Goal: Task Accomplishment & Management: Complete application form

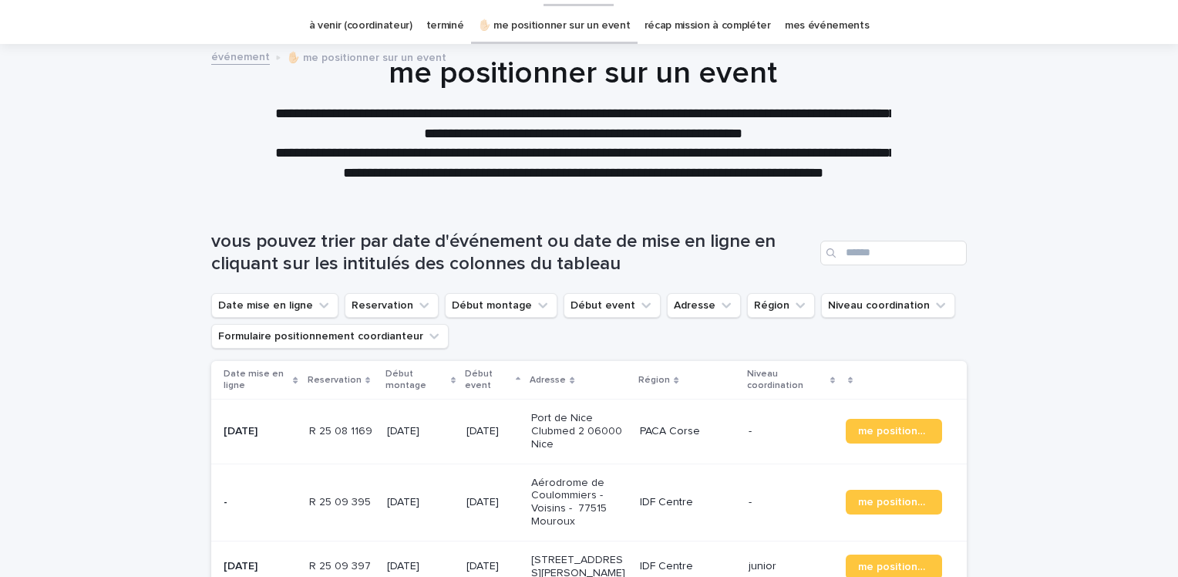
scroll to position [48, 0]
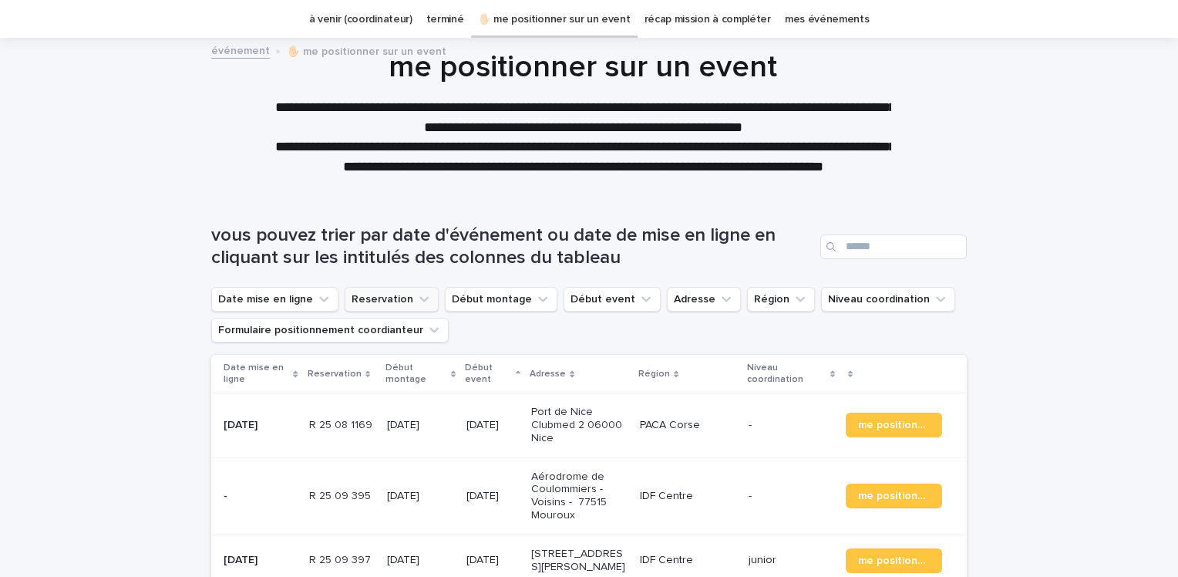
click at [416, 297] on icon "Reservation" at bounding box center [423, 298] width 15 height 15
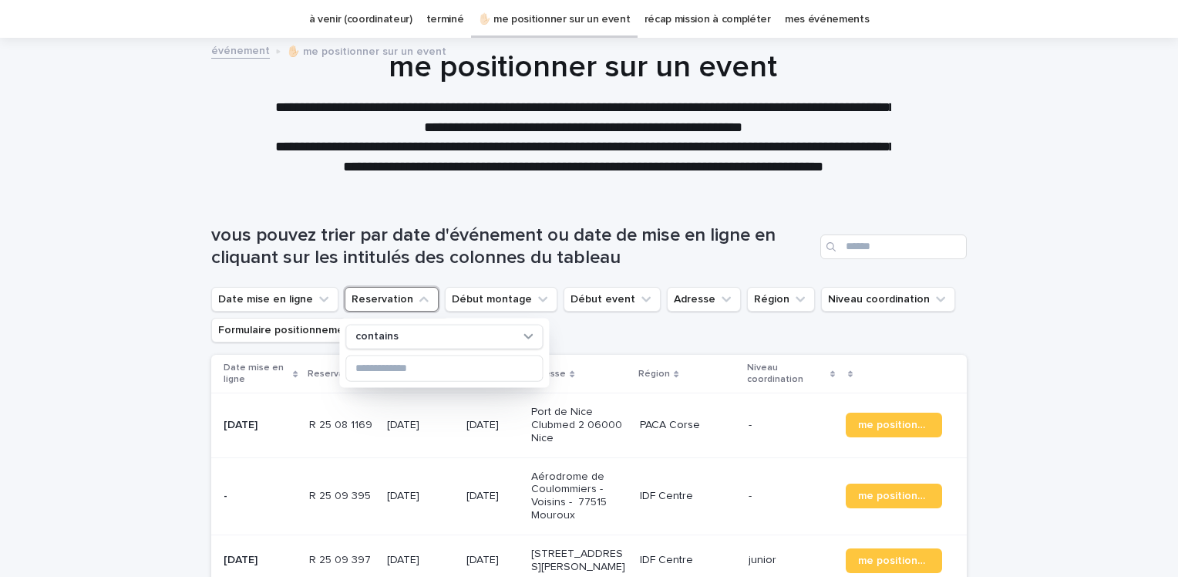
click at [416, 297] on icon "Reservation" at bounding box center [423, 298] width 15 height 15
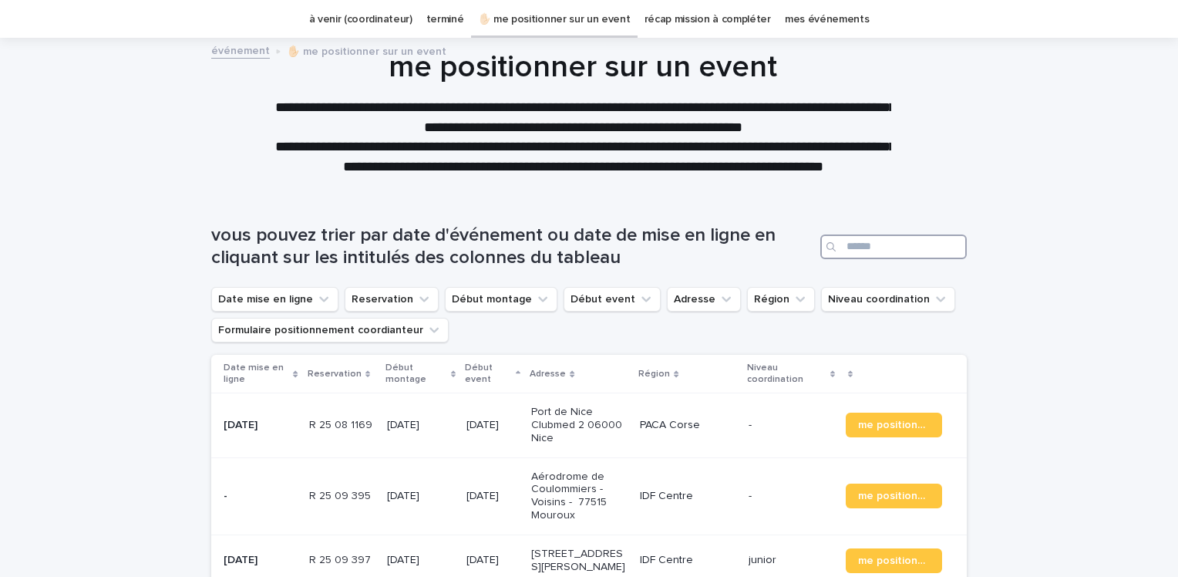
click at [869, 245] on input "Search" at bounding box center [893, 246] width 146 height 25
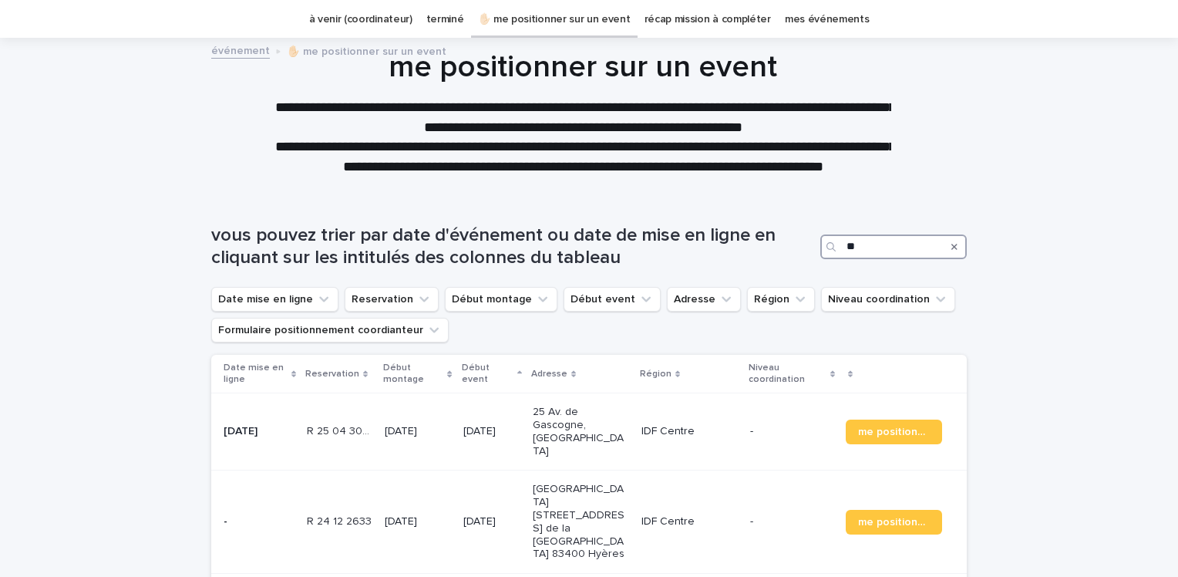
click at [858, 254] on input "*" at bounding box center [893, 246] width 146 height 25
type input "*"
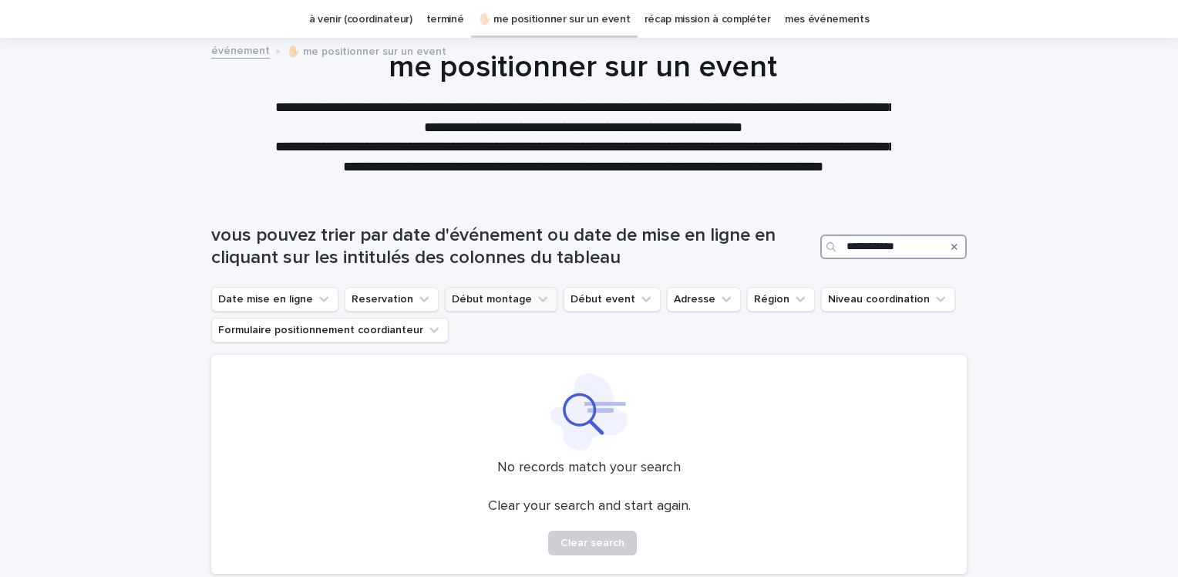
type input "**********"
click at [535, 302] on icon "Début montage" at bounding box center [542, 298] width 15 height 15
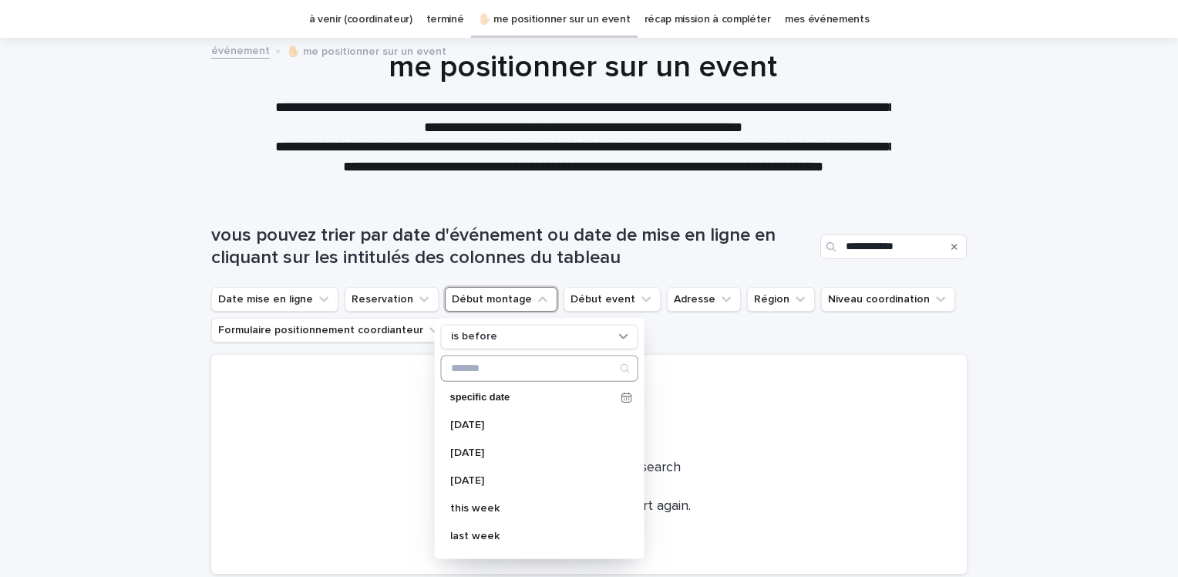
click at [493, 367] on input "Search" at bounding box center [540, 367] width 196 height 25
paste input "**********"
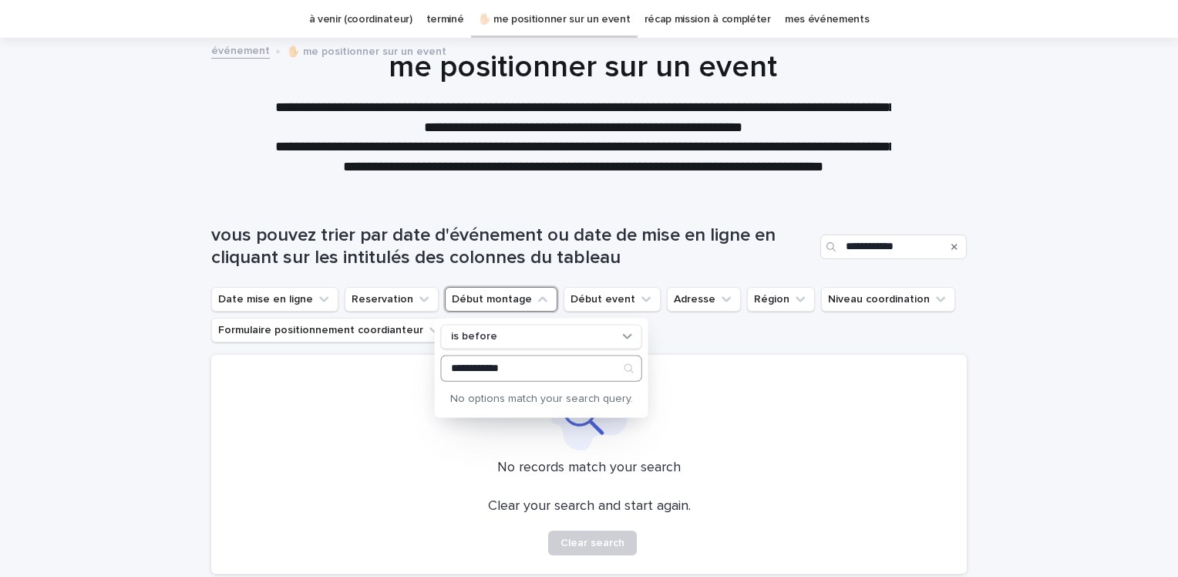
click at [569, 367] on input "**********" at bounding box center [542, 367] width 200 height 25
type input "*"
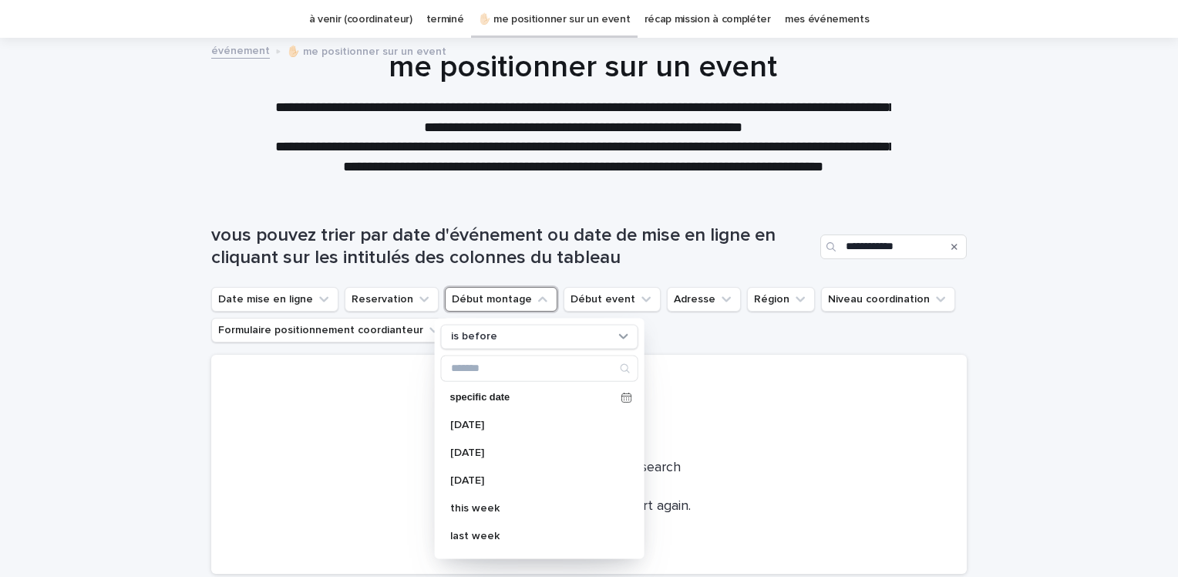
click at [998, 170] on div "**********" at bounding box center [583, 123] width 1167 height 148
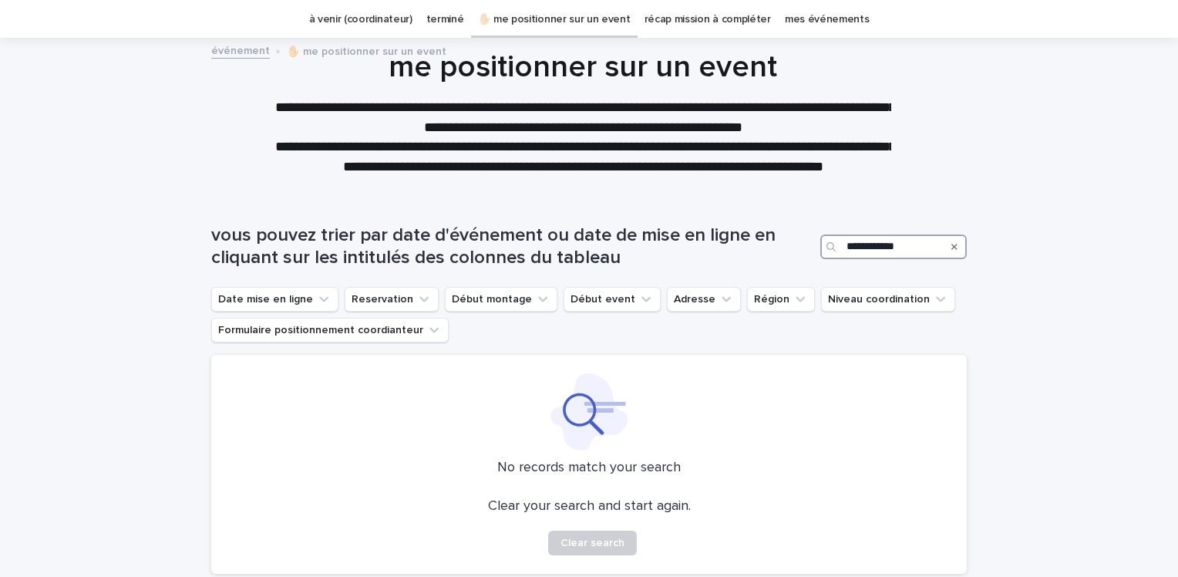
click at [917, 243] on input "**********" at bounding box center [893, 246] width 146 height 25
type input "*"
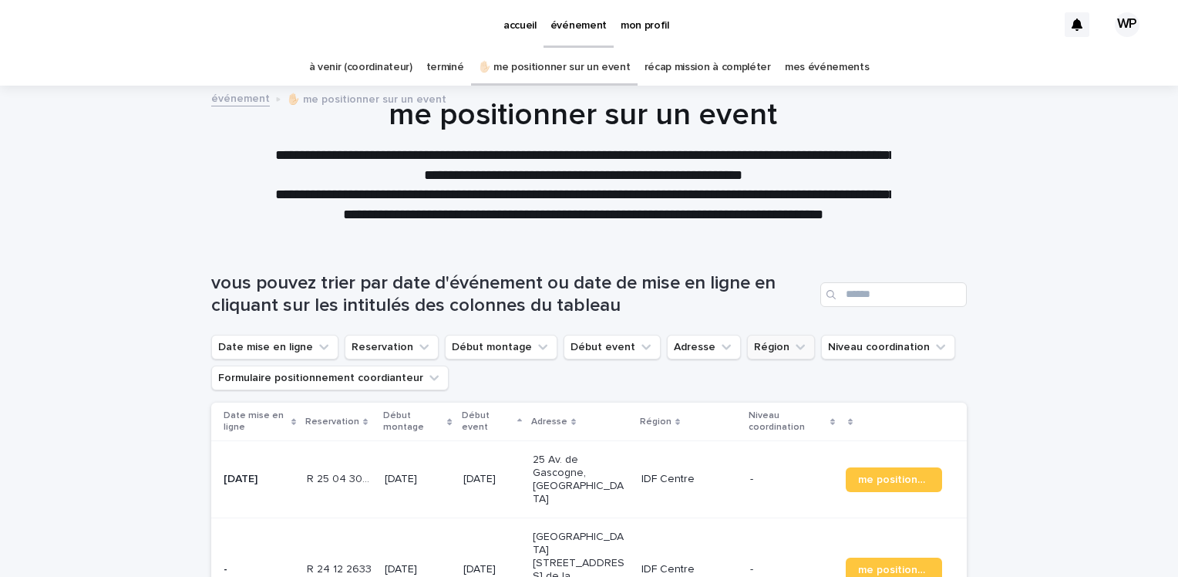
click at [793, 339] on icon "Région" at bounding box center [800, 346] width 15 height 15
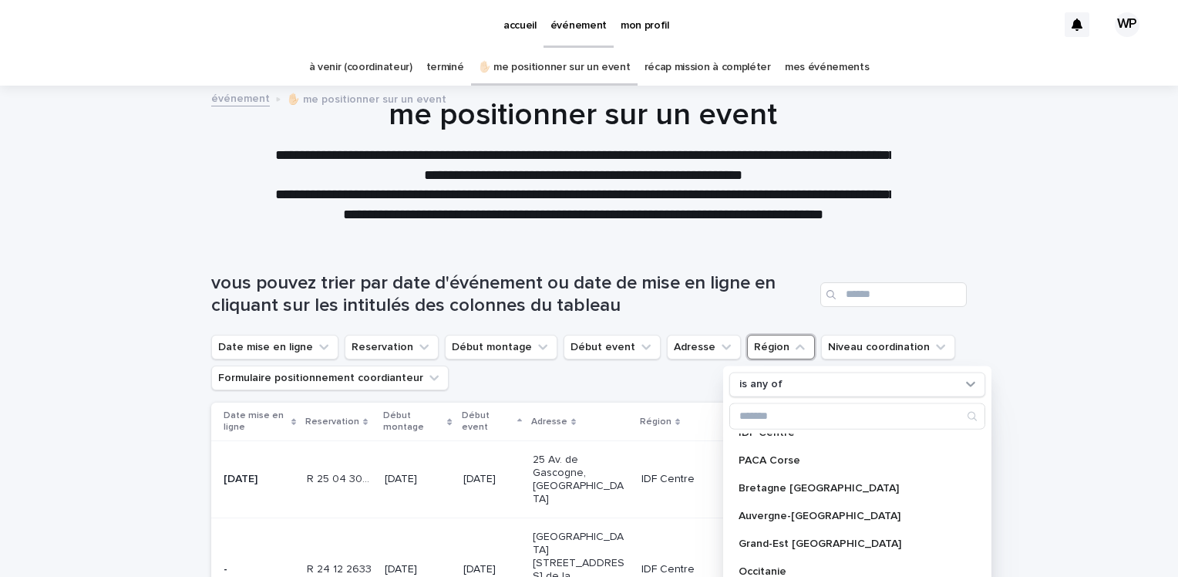
scroll to position [136, 0]
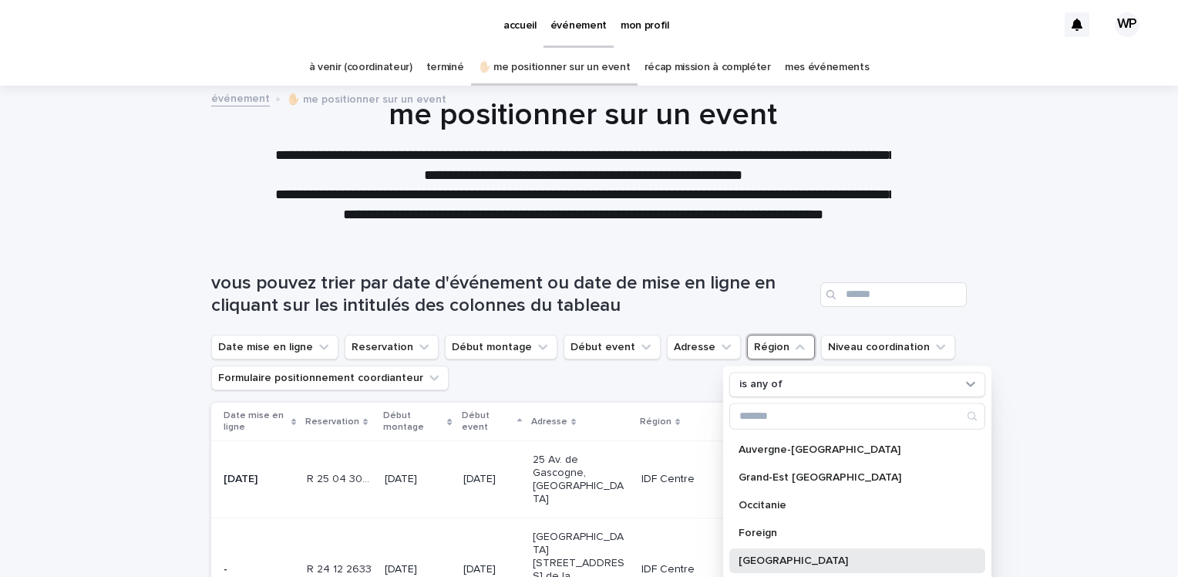
click at [799, 555] on p "[GEOGRAPHIC_DATA]" at bounding box center [850, 559] width 222 height 11
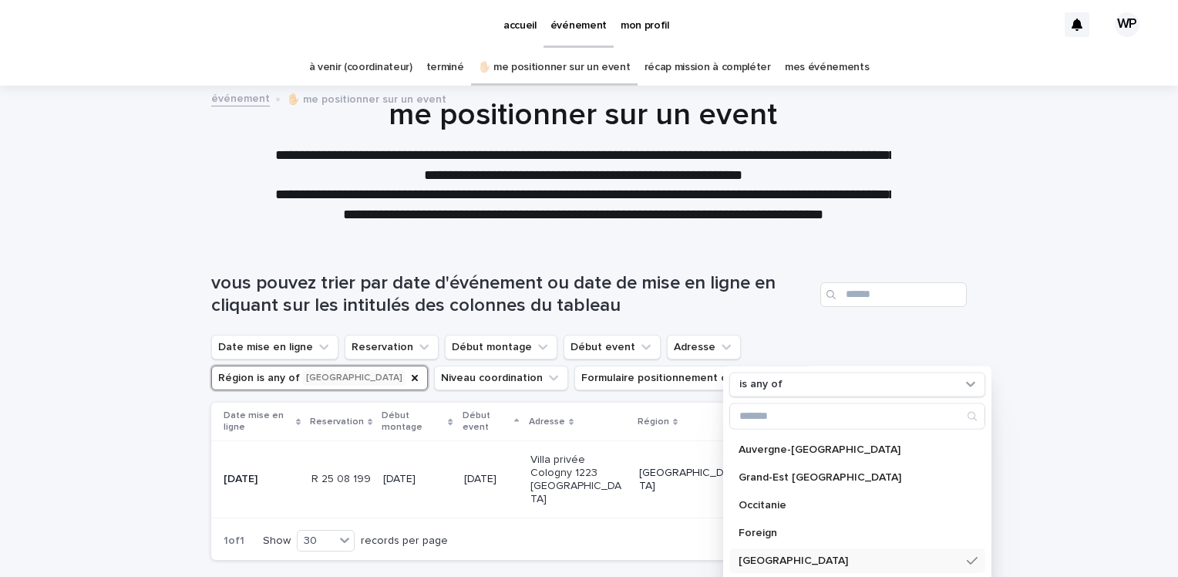
click at [1076, 209] on div "**********" at bounding box center [583, 170] width 1167 height 148
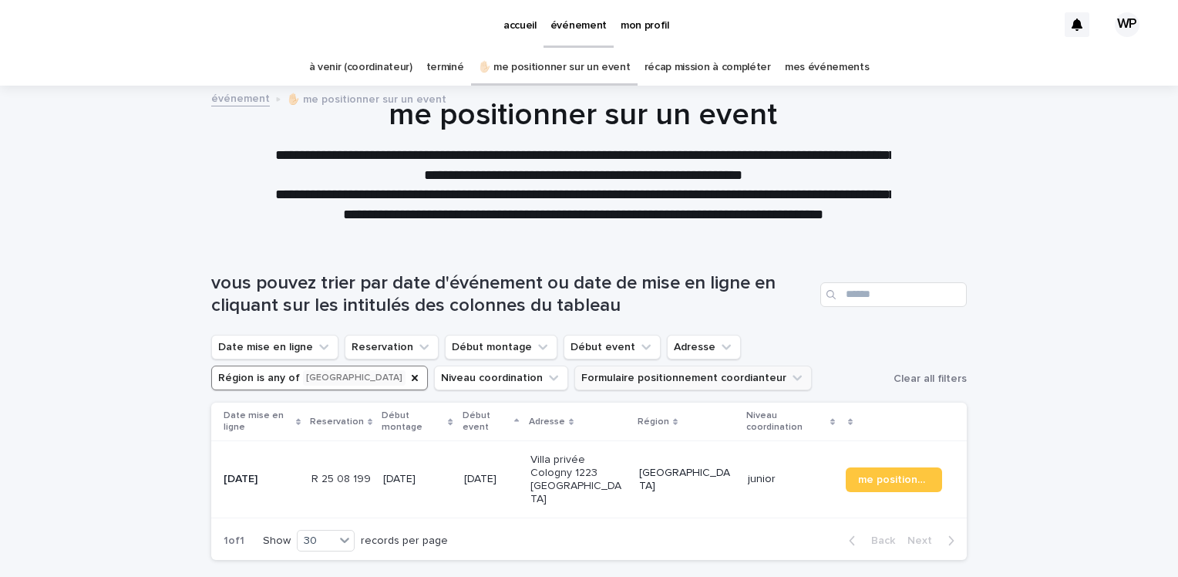
click at [574, 377] on button "Formulaire positionnement coordianteur" at bounding box center [692, 377] width 237 height 25
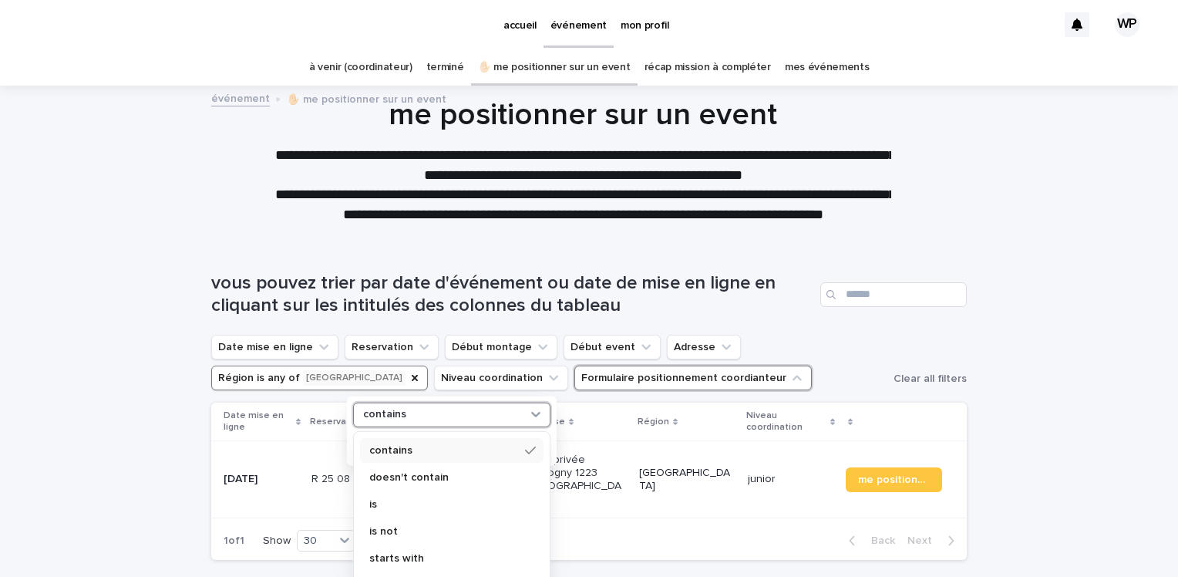
click at [482, 418] on div "contains" at bounding box center [442, 414] width 170 height 16
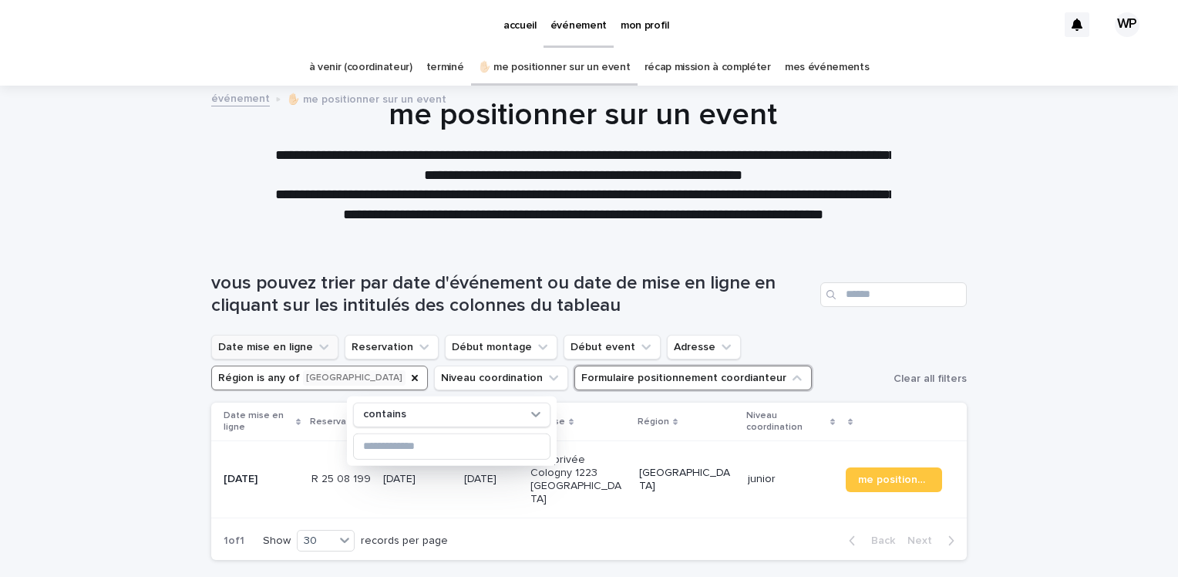
click at [316, 345] on icon "Date mise en ligne" at bounding box center [323, 346] width 15 height 15
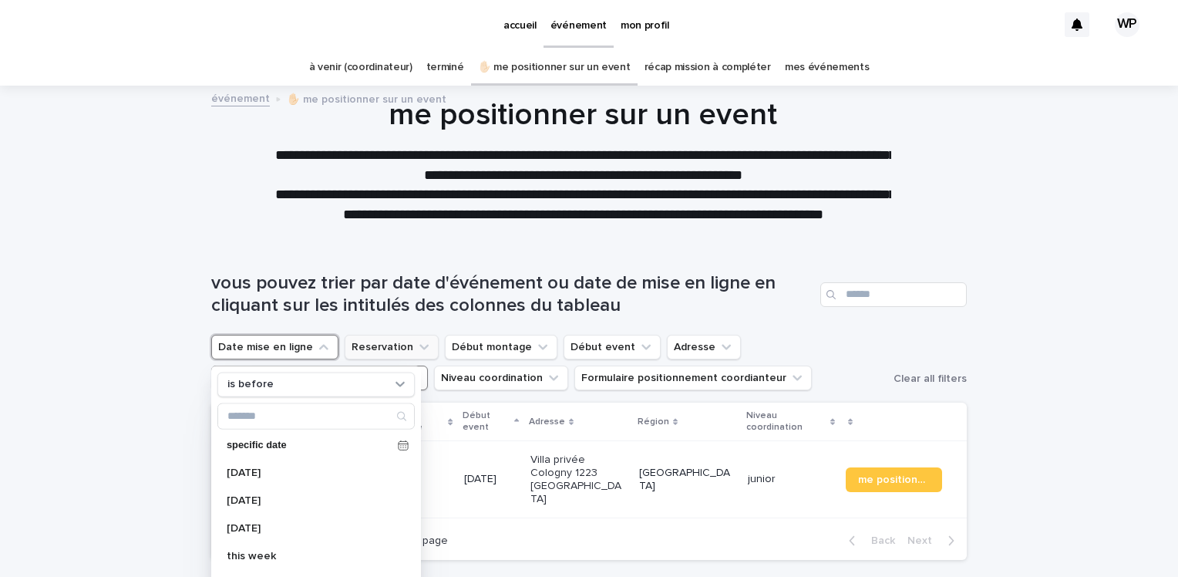
click at [416, 350] on icon "Reservation" at bounding box center [423, 346] width 15 height 15
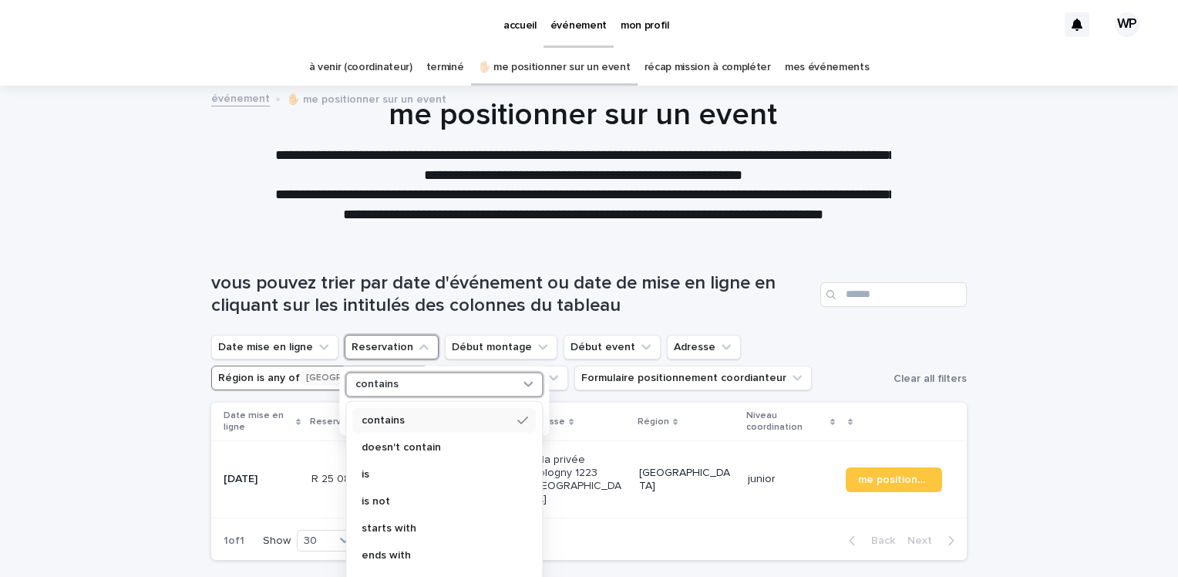
click at [437, 388] on div "contains" at bounding box center [434, 384] width 170 height 16
click at [526, 338] on button "Début montage" at bounding box center [501, 347] width 113 height 25
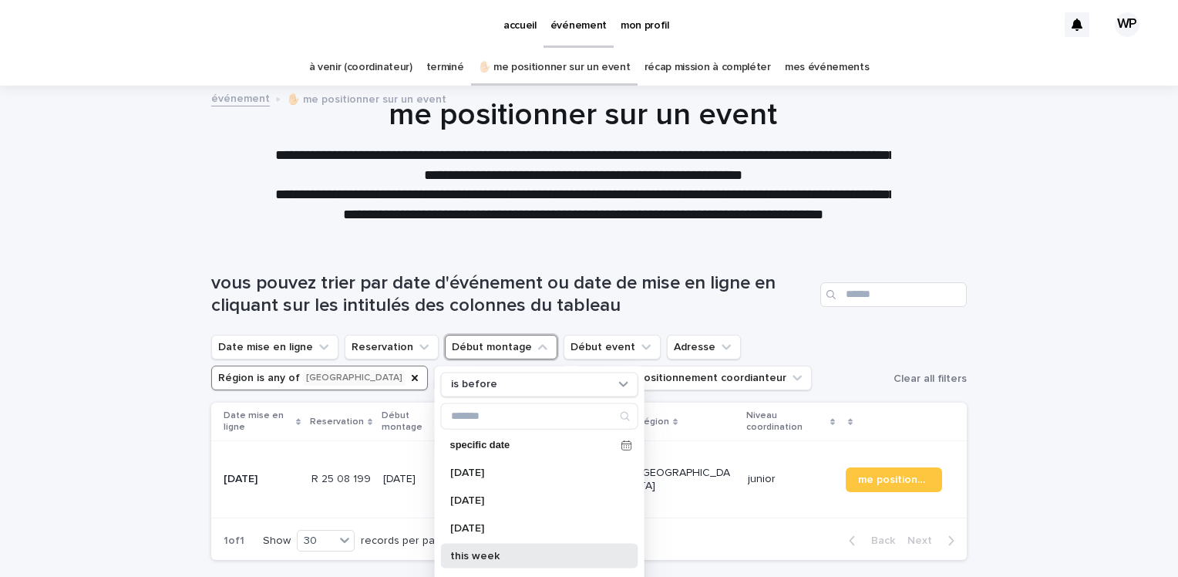
click at [495, 550] on p "this week" at bounding box center [531, 555] width 163 height 11
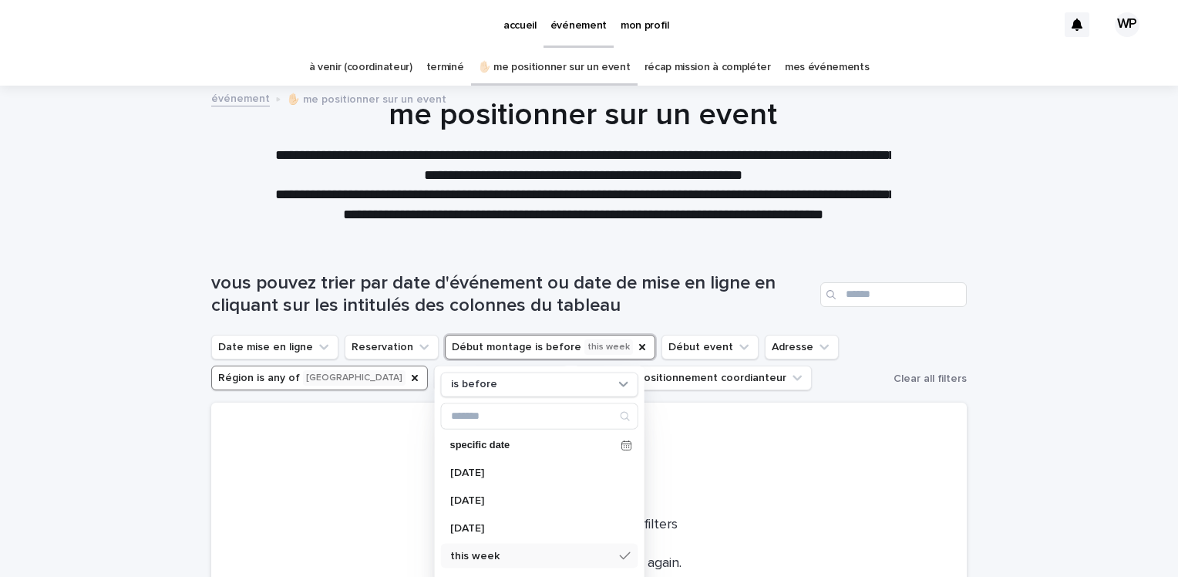
click at [1072, 228] on div "**********" at bounding box center [583, 170] width 1167 height 148
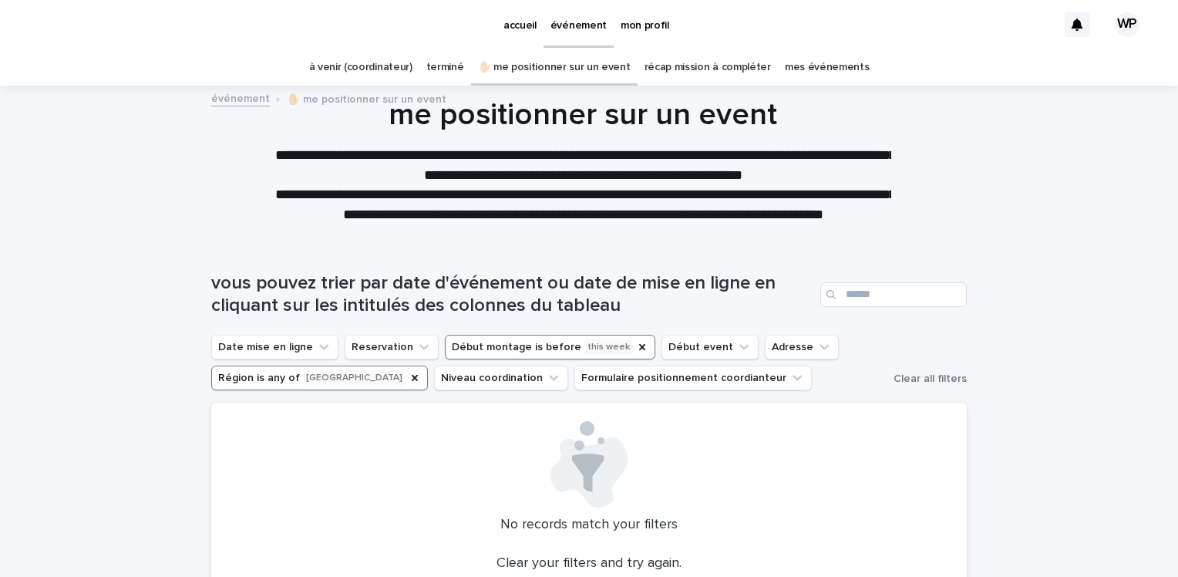
click at [359, 65] on link "à venir (coordinateur)" at bounding box center [360, 67] width 103 height 36
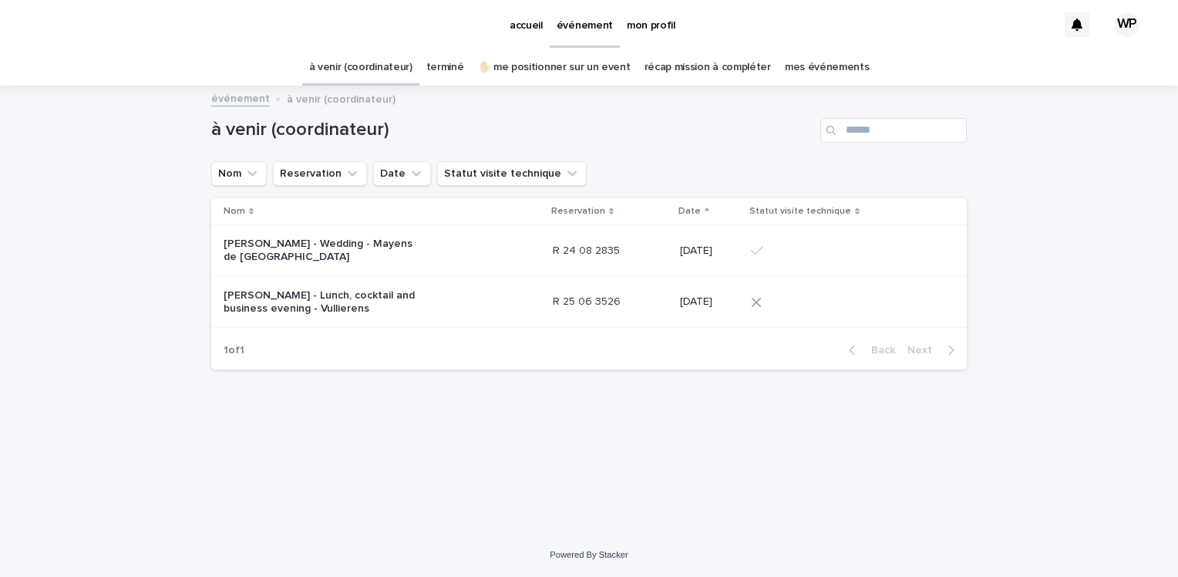
click at [326, 308] on p "[PERSON_NAME] - Lunch, cocktail and business evening - Vullierens" at bounding box center [320, 302] width 193 height 26
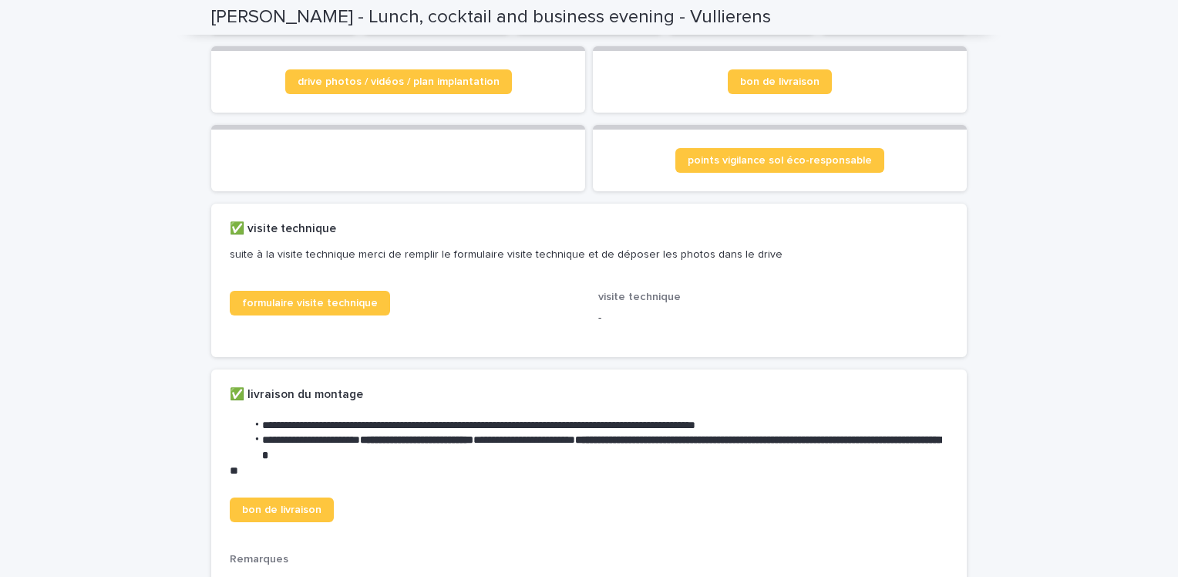
scroll to position [60, 0]
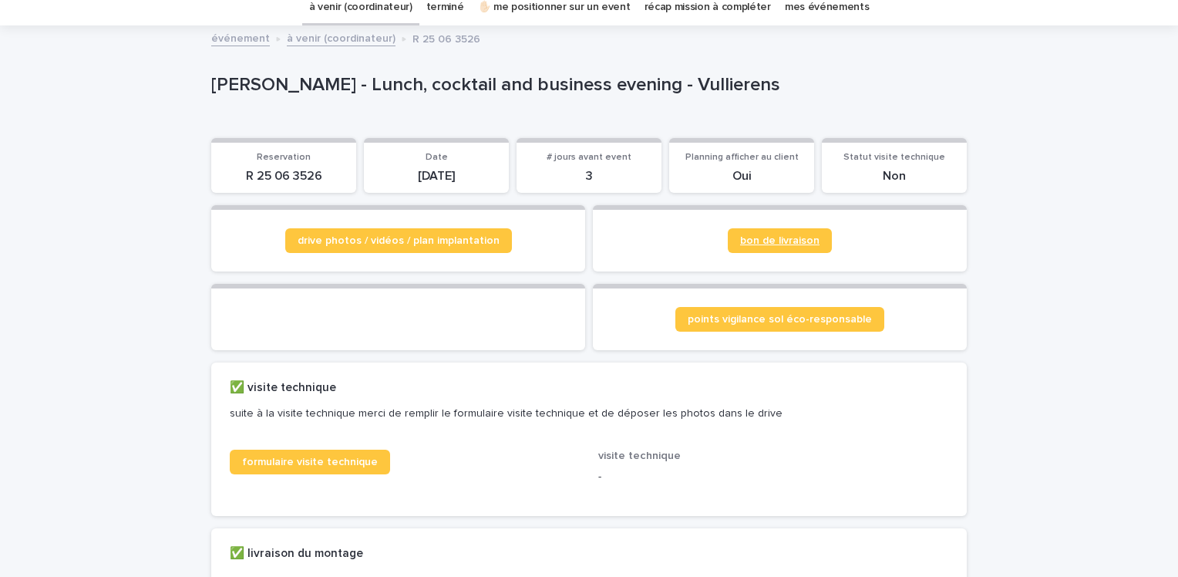
click at [800, 236] on span "bon de livraison" at bounding box center [779, 240] width 79 height 11
click at [443, 235] on span "drive photos / vidéos / plan implantation" at bounding box center [399, 240] width 202 height 11
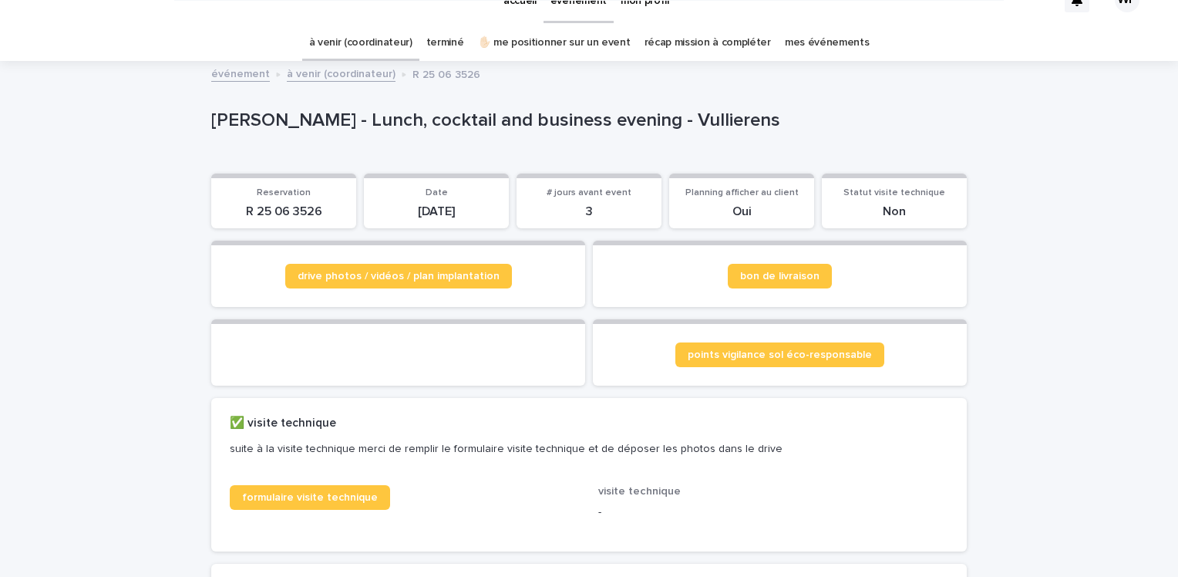
scroll to position [0, 0]
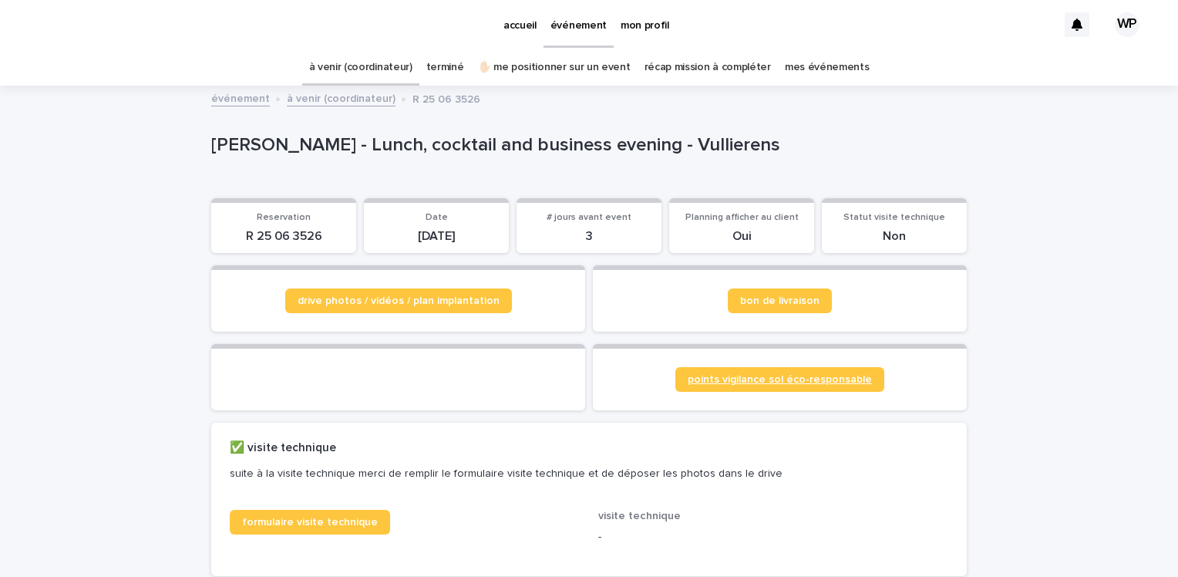
click at [786, 376] on span "points vigilance sol éco-responsable" at bounding box center [780, 379] width 184 height 11
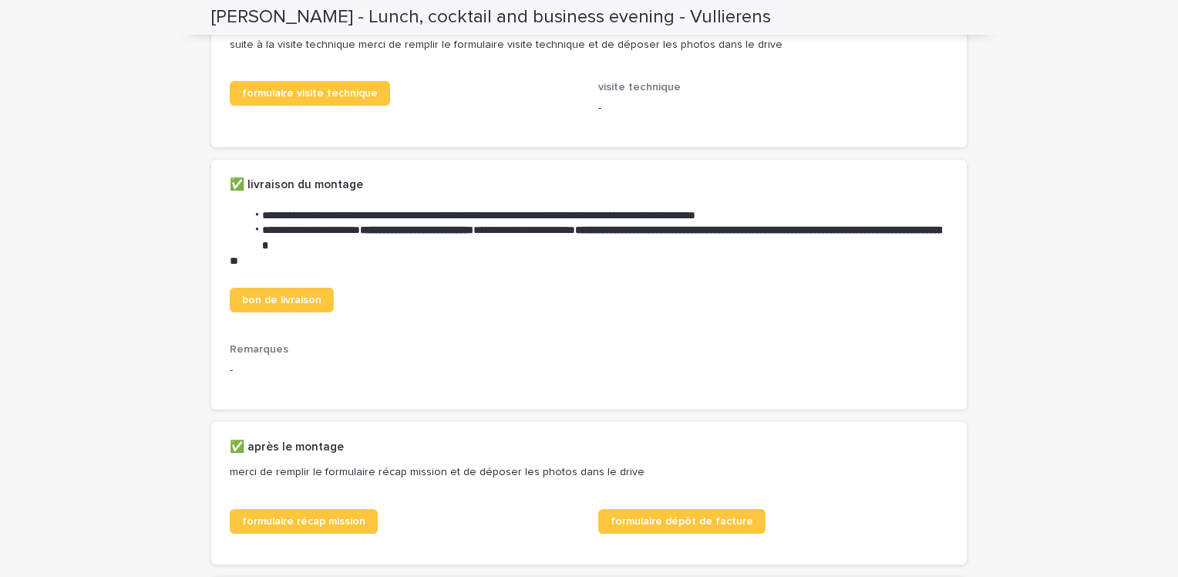
scroll to position [453, 0]
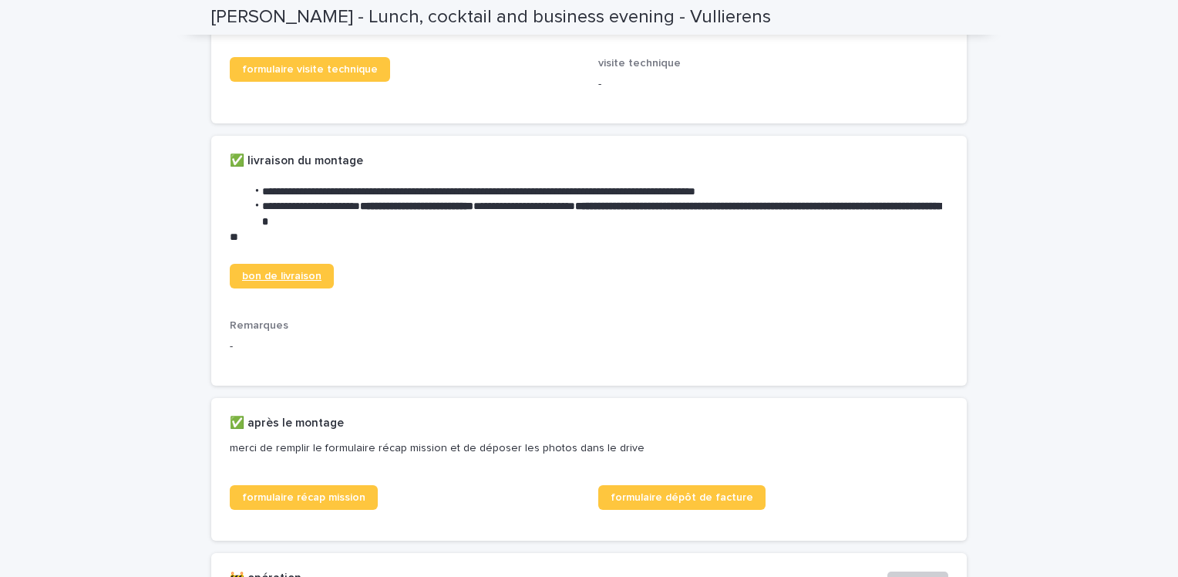
click at [293, 288] on link "bon de livraison" at bounding box center [282, 276] width 104 height 25
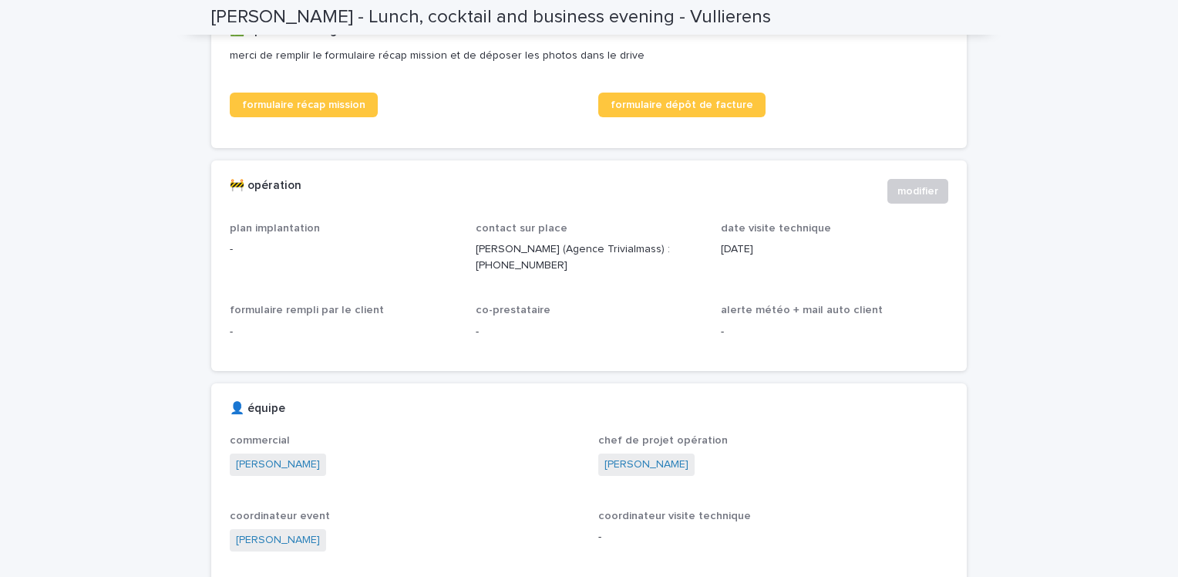
scroll to position [846, 0]
click at [271, 116] on link "formulaire récap mission" at bounding box center [304, 104] width 148 height 25
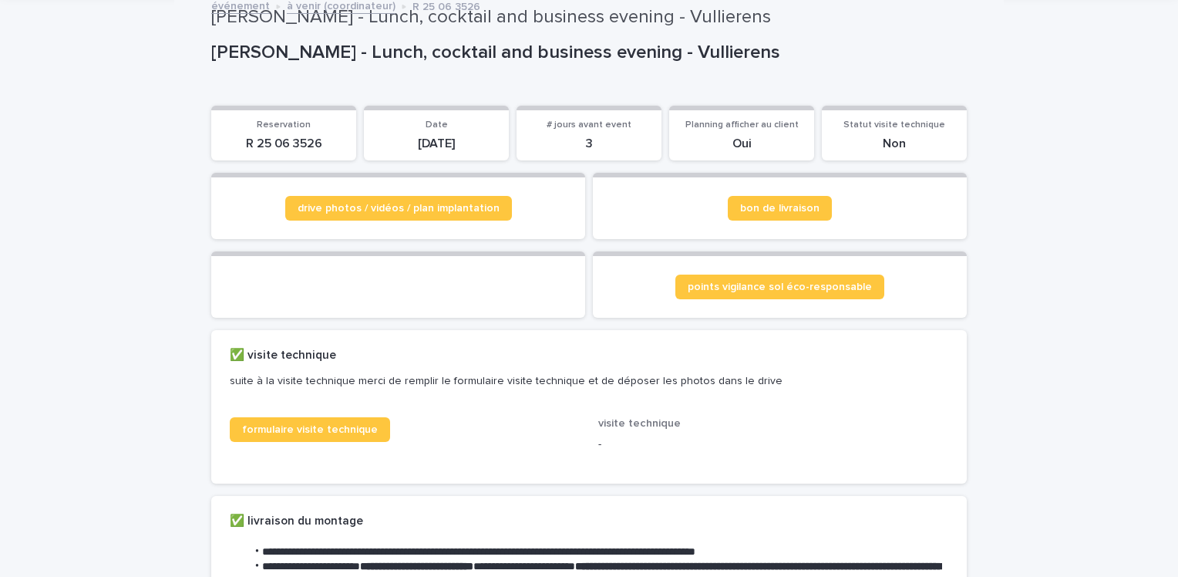
scroll to position [93, 0]
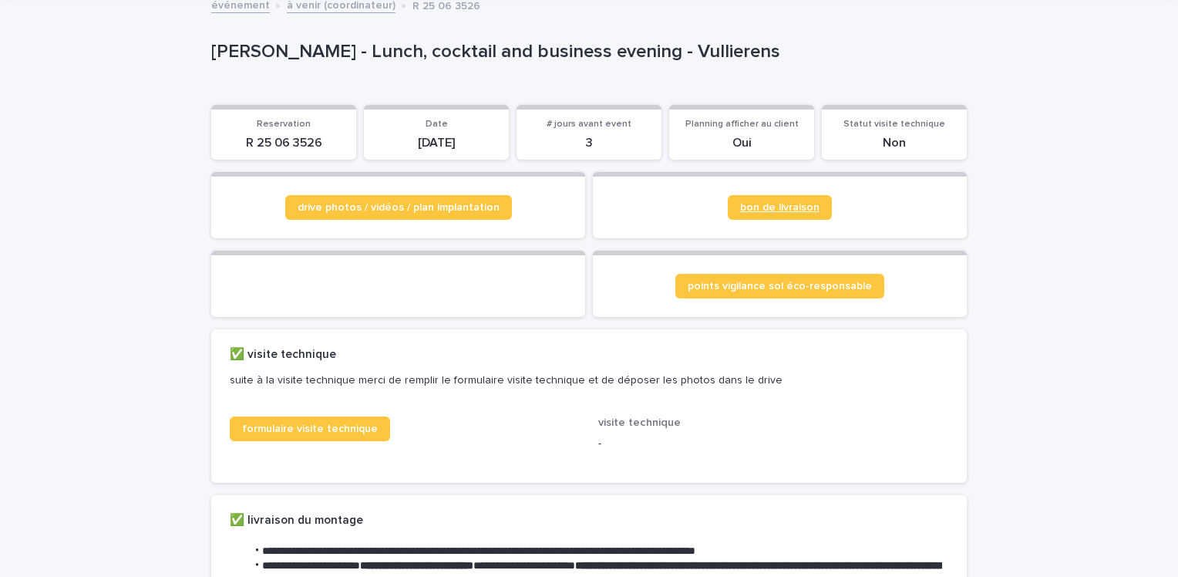
click at [810, 204] on span "bon de livraison" at bounding box center [779, 207] width 79 height 11
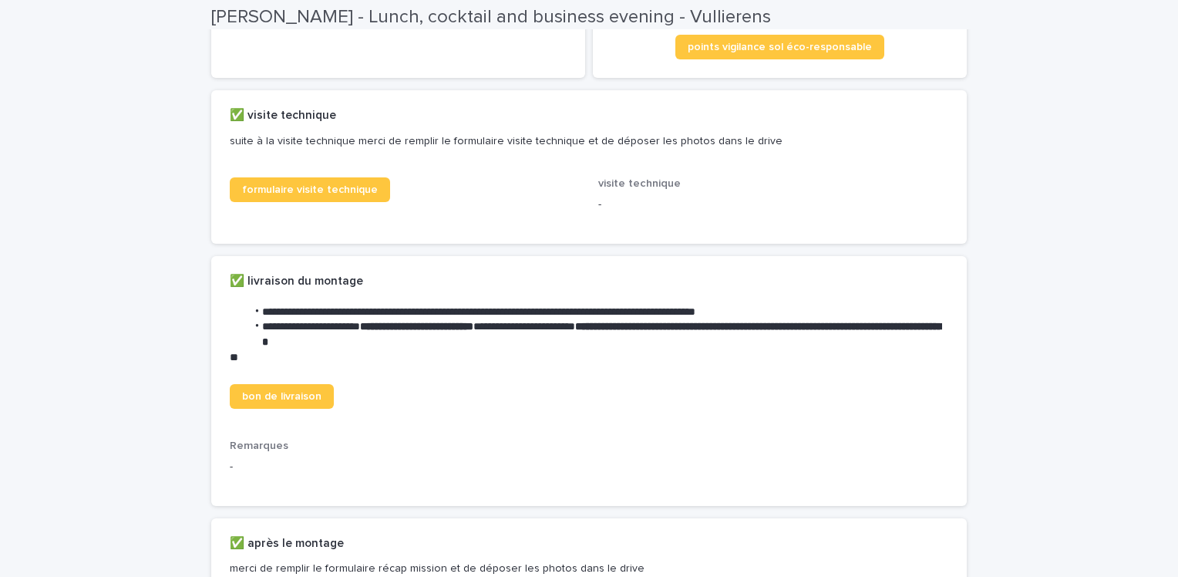
scroll to position [335, 0]
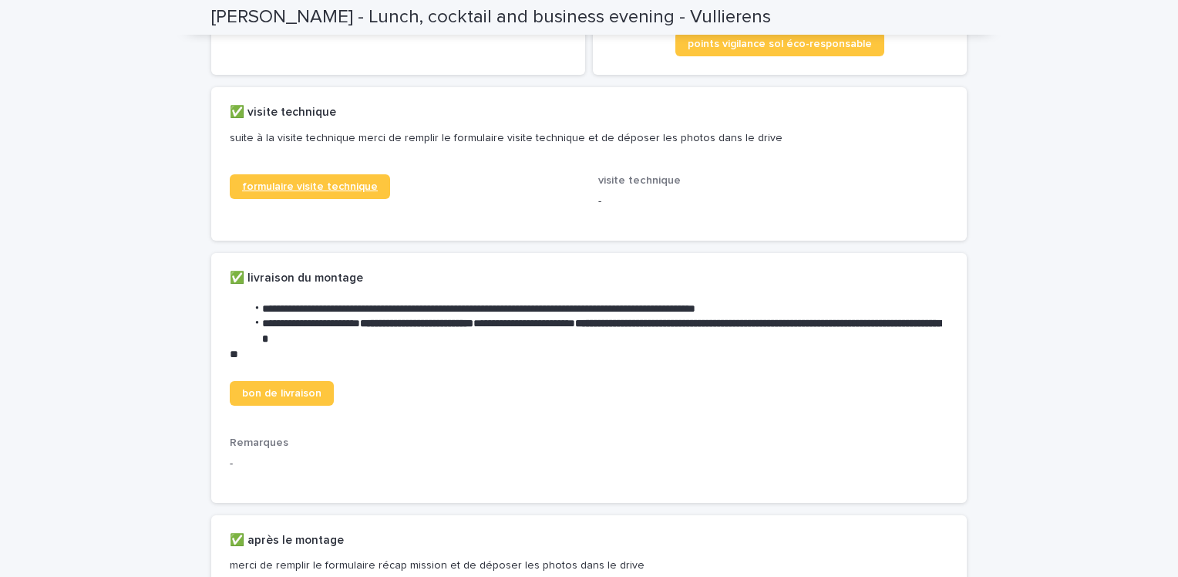
click at [294, 192] on span "formulaire visite technique" at bounding box center [310, 186] width 136 height 11
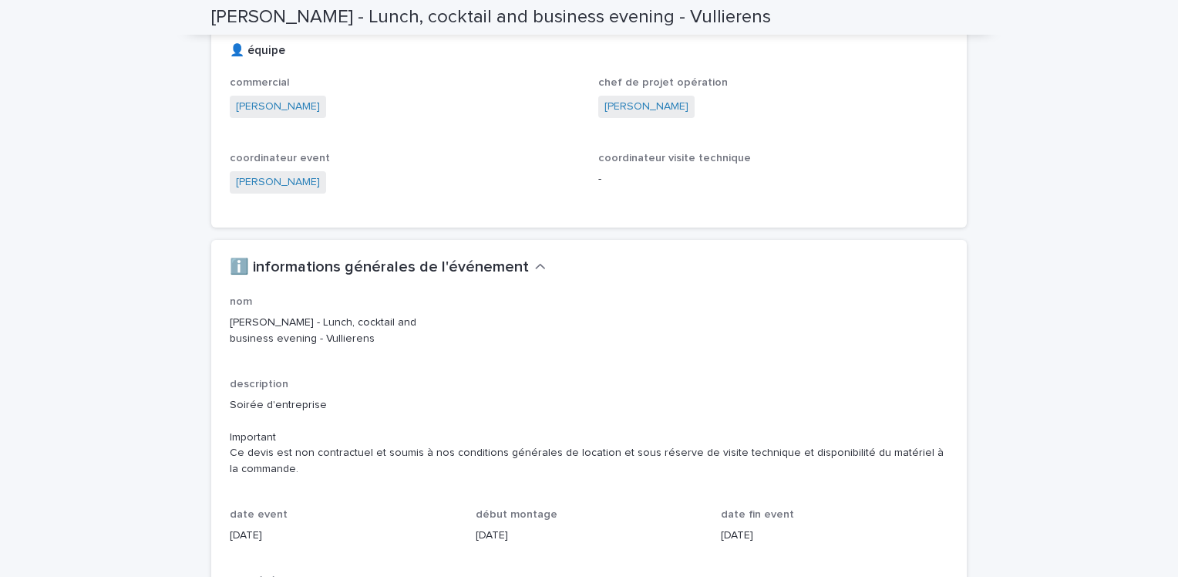
scroll to position [1205, 0]
